Goal: Task Accomplishment & Management: Use online tool/utility

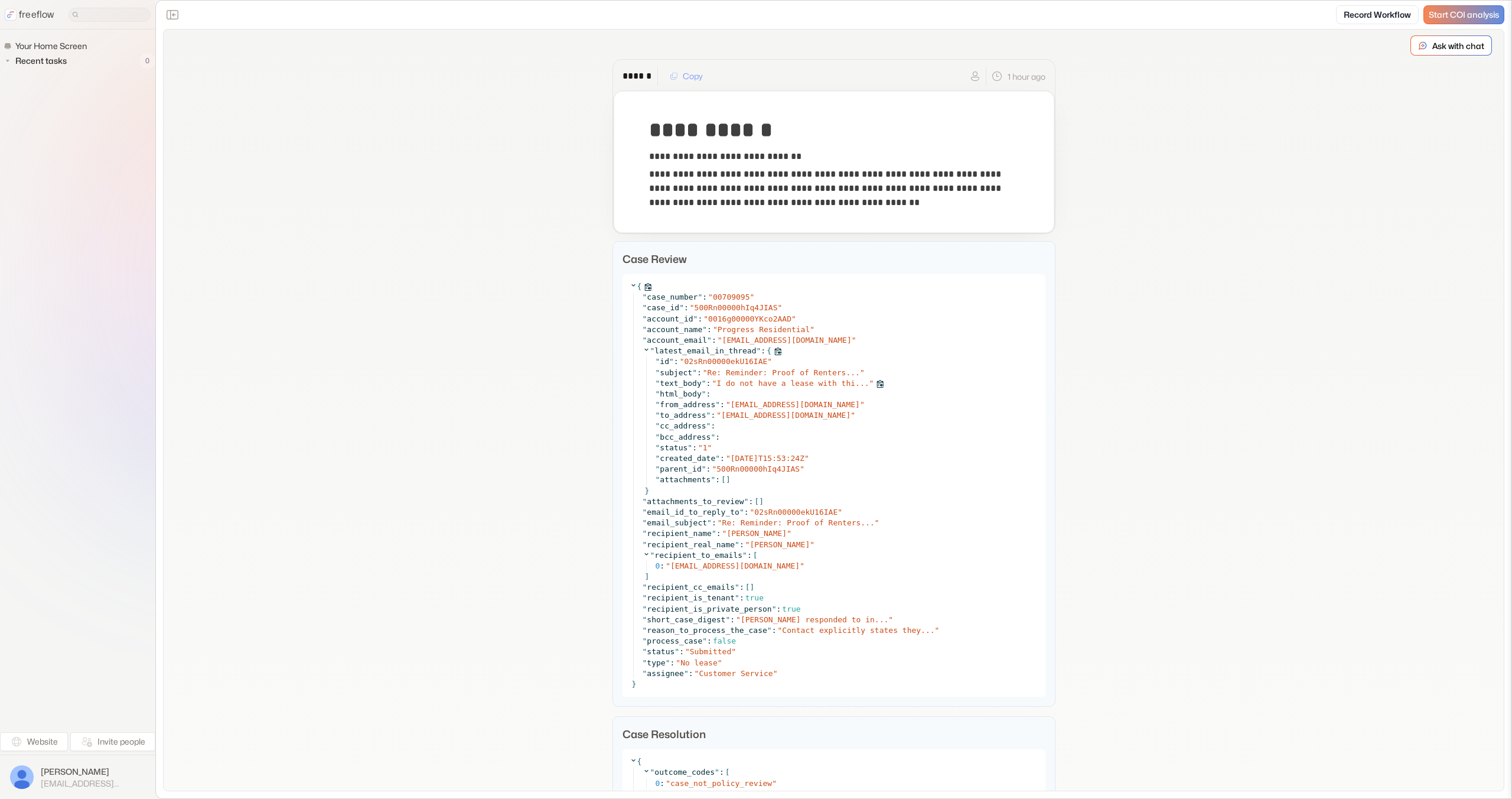
click at [817, 380] on span "I do not have a lease with thi..." at bounding box center [792, 383] width 152 height 9
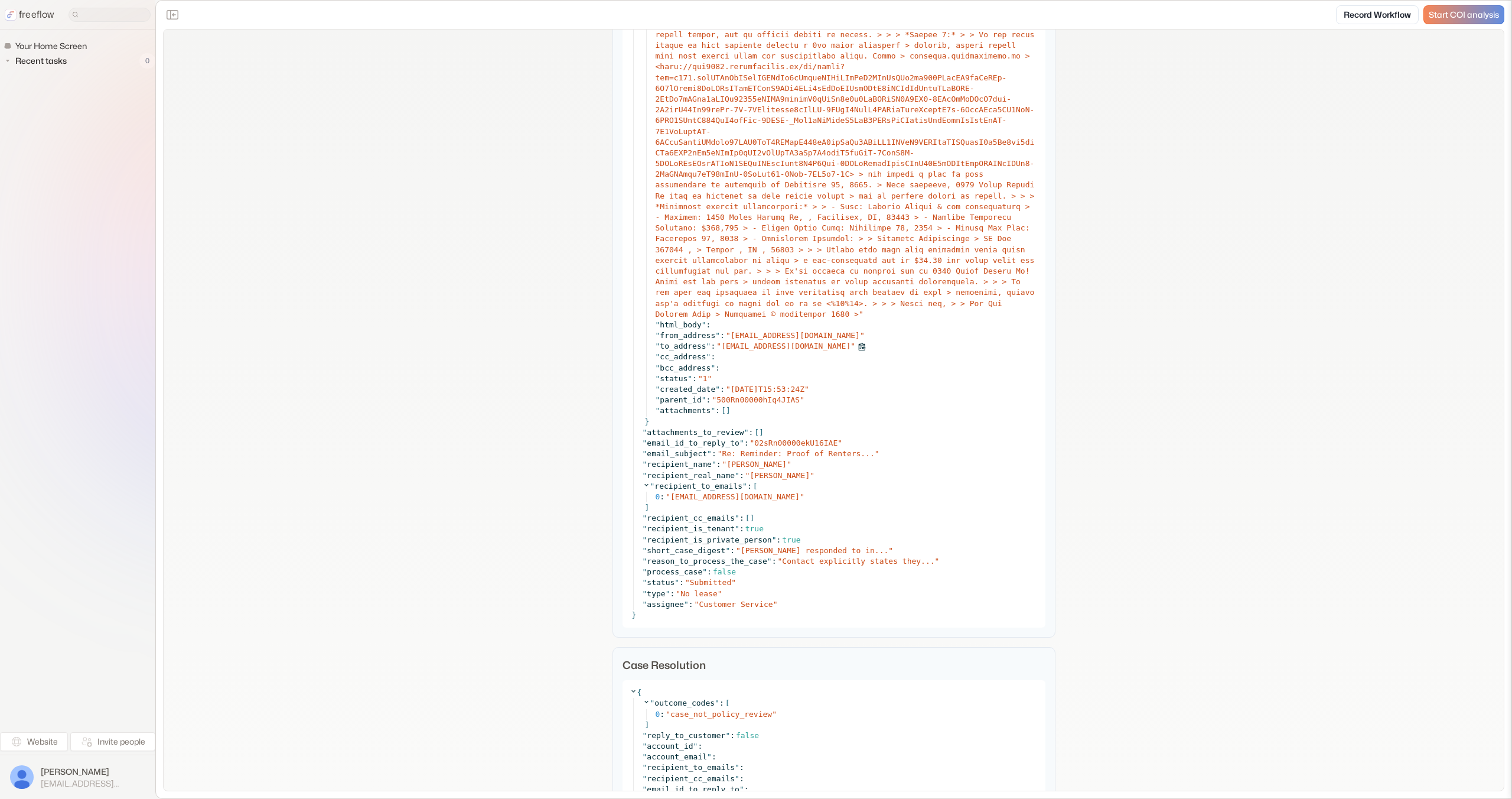
scroll to position [586, 0]
click at [832, 558] on span "Contact explicitly states they..." at bounding box center [858, 560] width 152 height 9
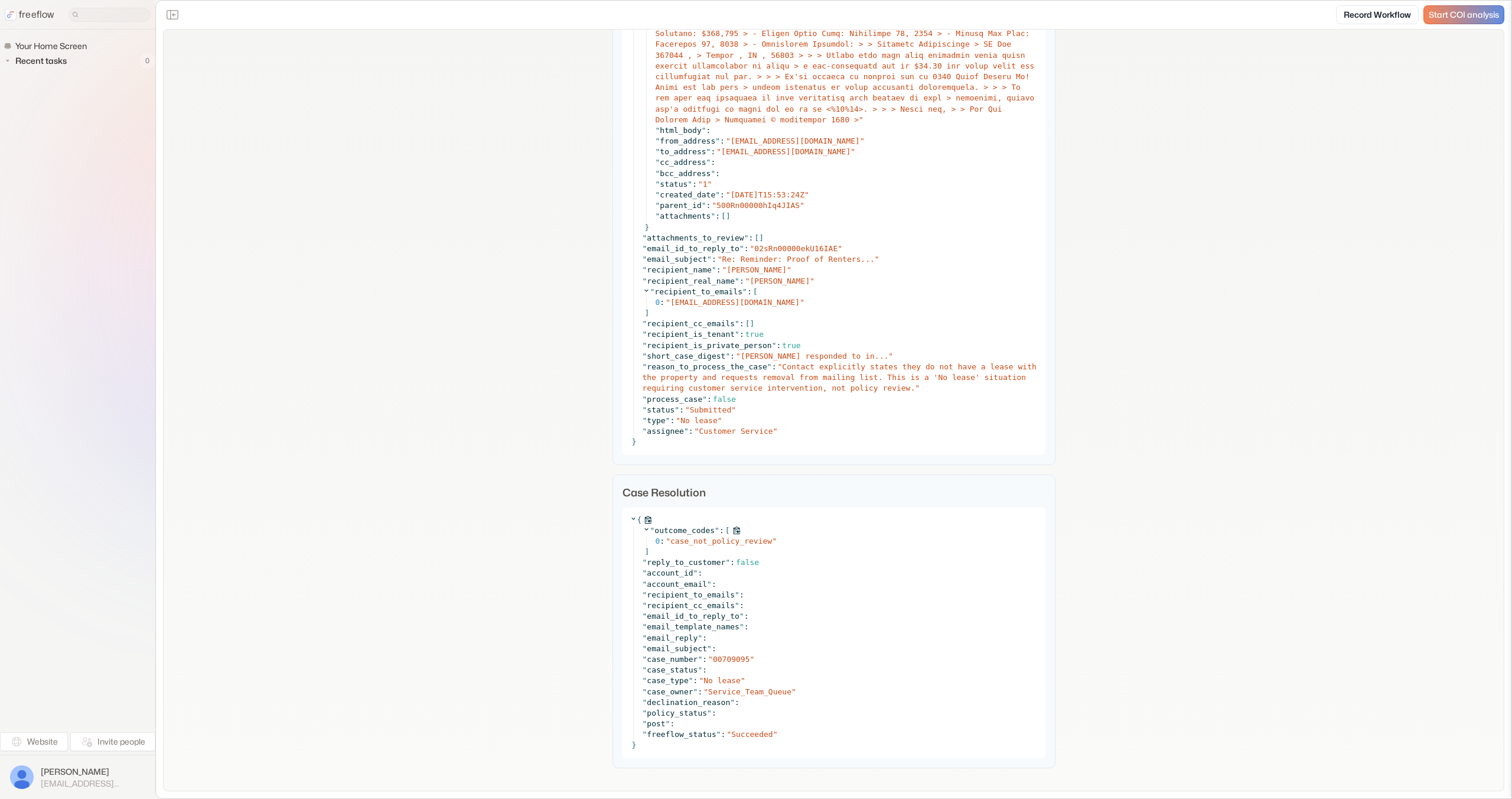
scroll to position [786, 0]
